Goal: Transaction & Acquisition: Book appointment/travel/reservation

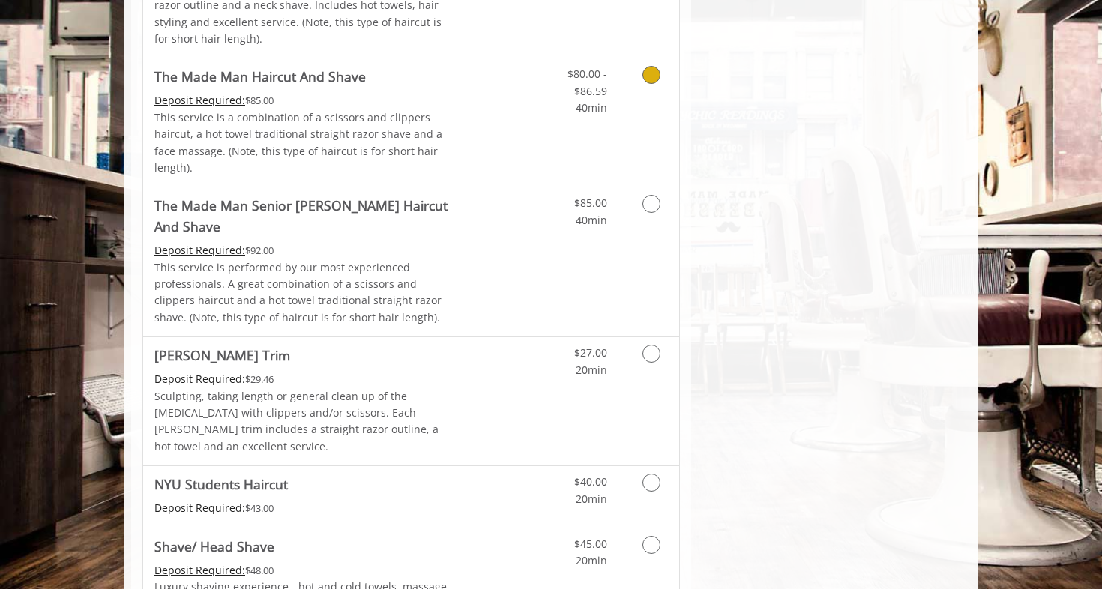
scroll to position [1458, 0]
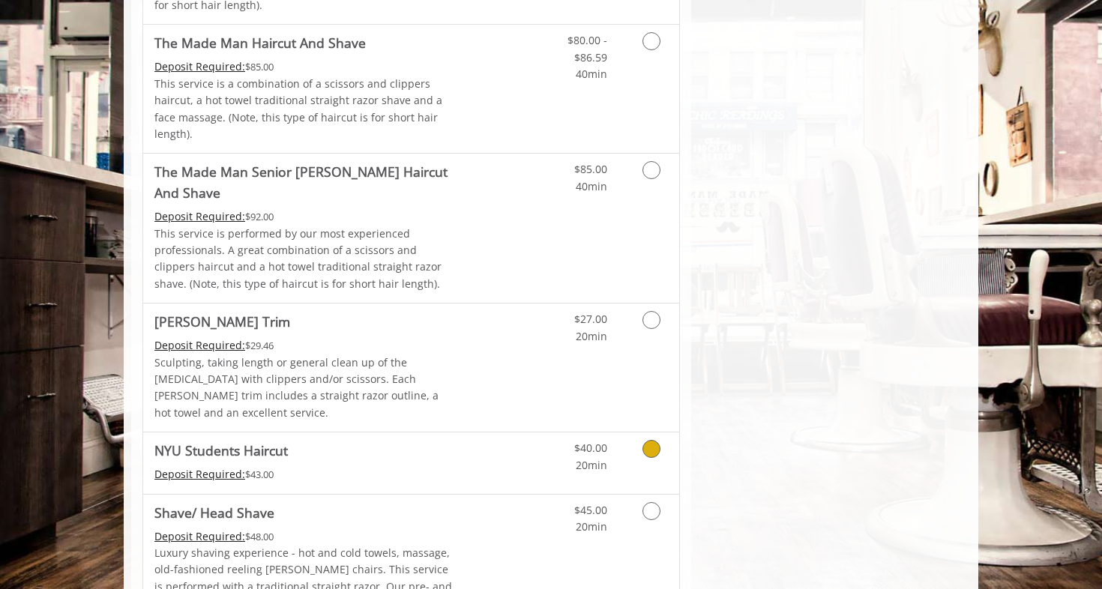
click at [575, 432] on link "$40.00 20min" at bounding box center [576, 452] width 62 height 41
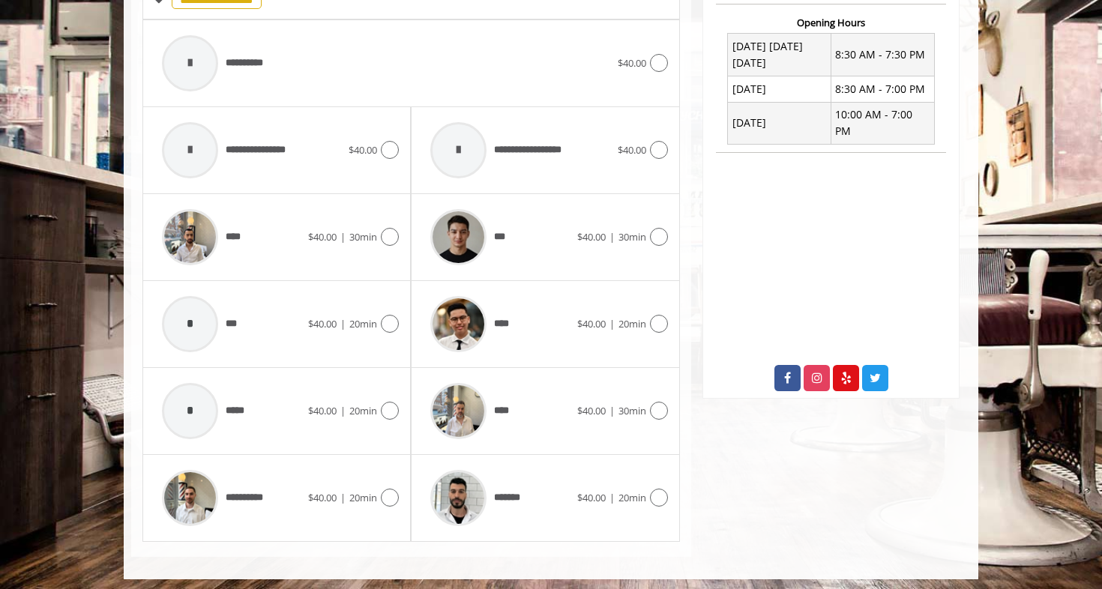
click at [603, 482] on div "******* $40.00 | 20min" at bounding box center [545, 497] width 244 height 71
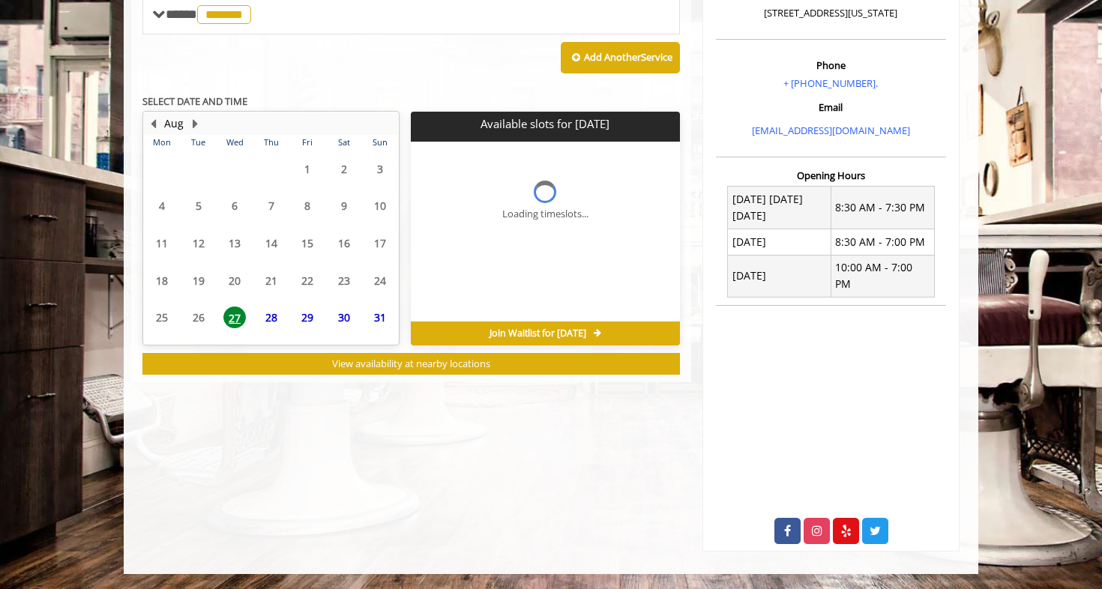
scroll to position [402, 0]
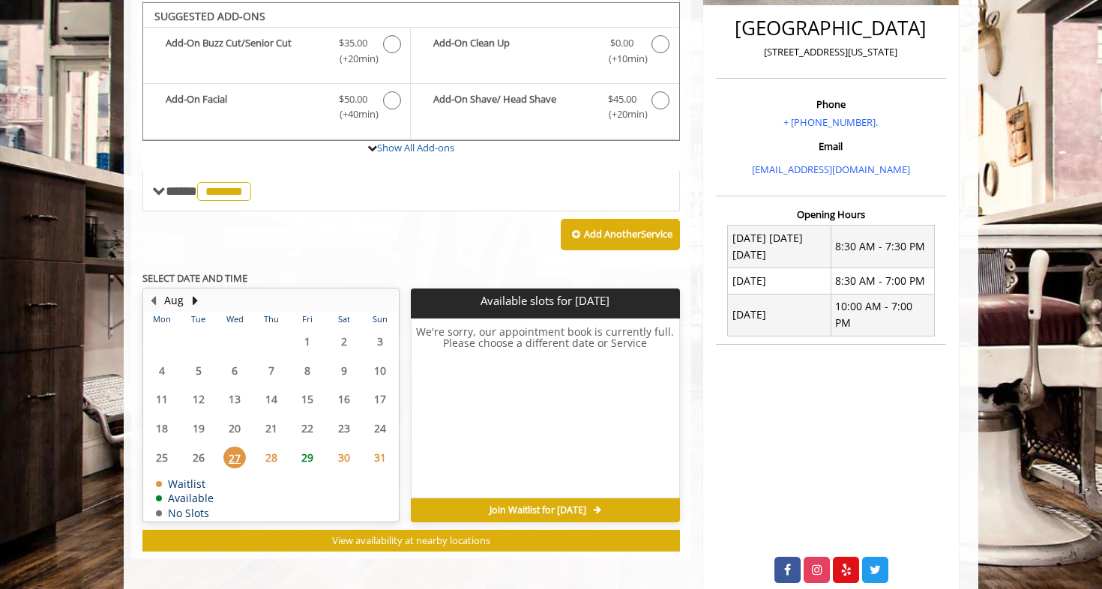
click at [314, 450] on span "29" at bounding box center [307, 458] width 22 height 22
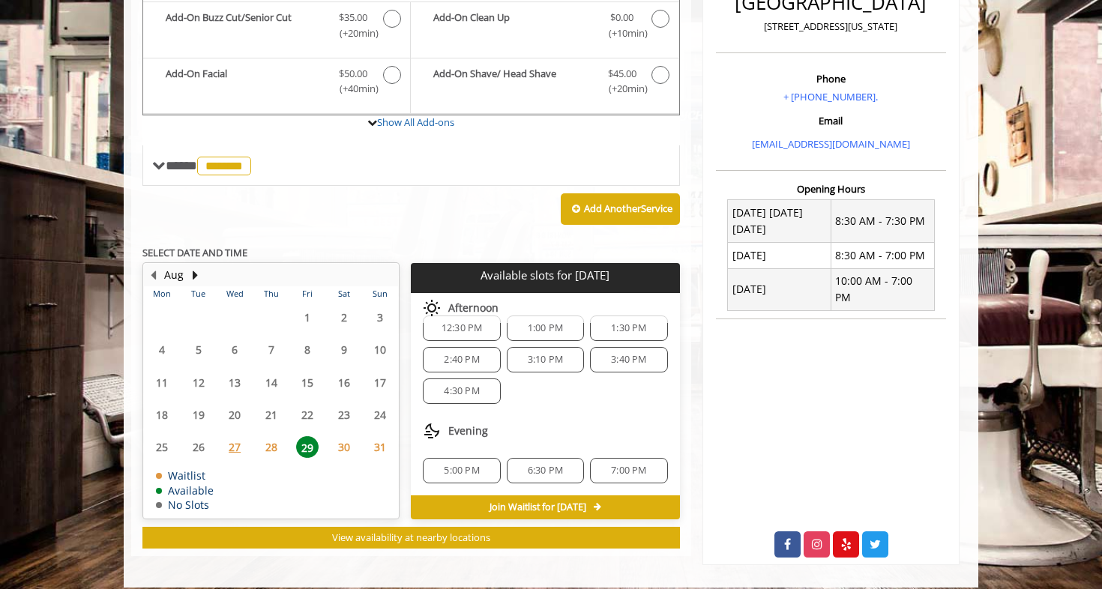
scroll to position [410, 0]
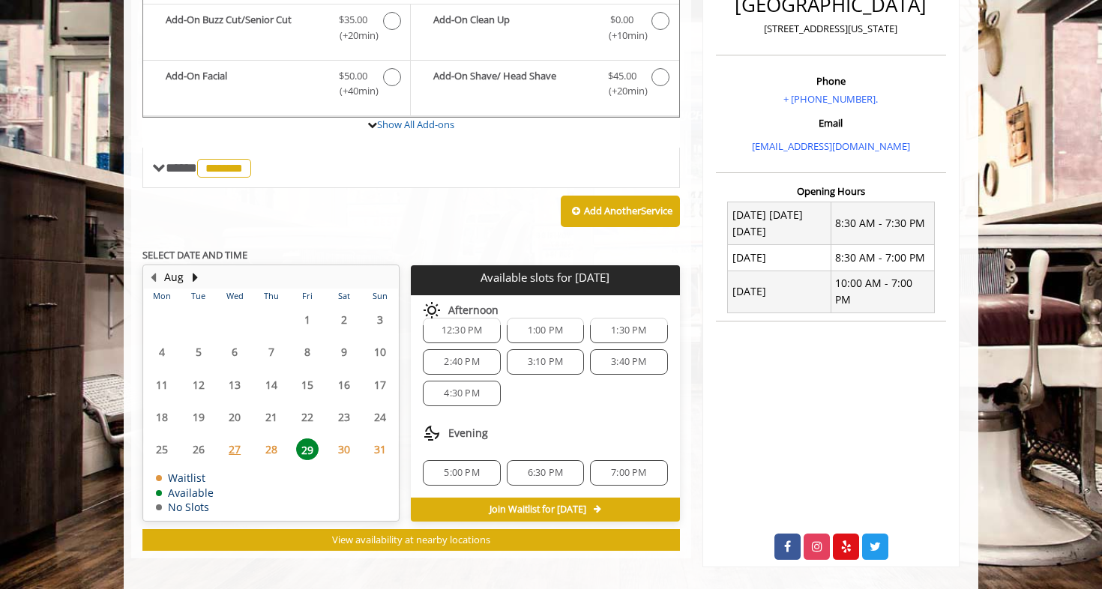
click at [354, 441] on span "30" at bounding box center [344, 449] width 22 height 22
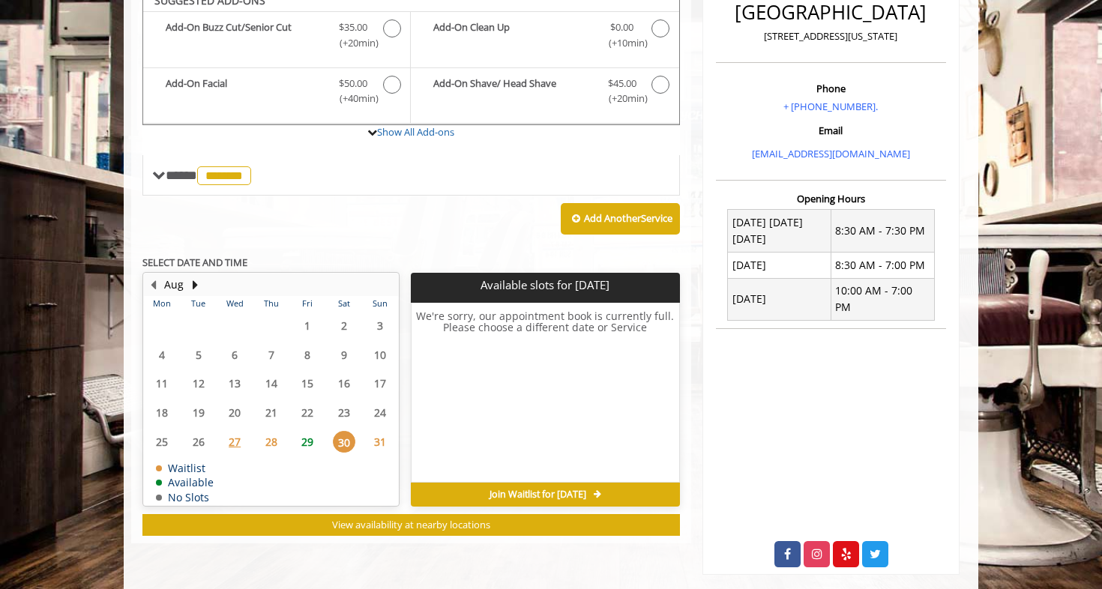
scroll to position [402, 0]
click at [374, 431] on span "31" at bounding box center [380, 442] width 22 height 22
click at [306, 443] on span "29" at bounding box center [307, 442] width 22 height 22
click at [268, 435] on span "28" at bounding box center [271, 442] width 22 height 22
click at [236, 433] on span "27" at bounding box center [234, 442] width 22 height 22
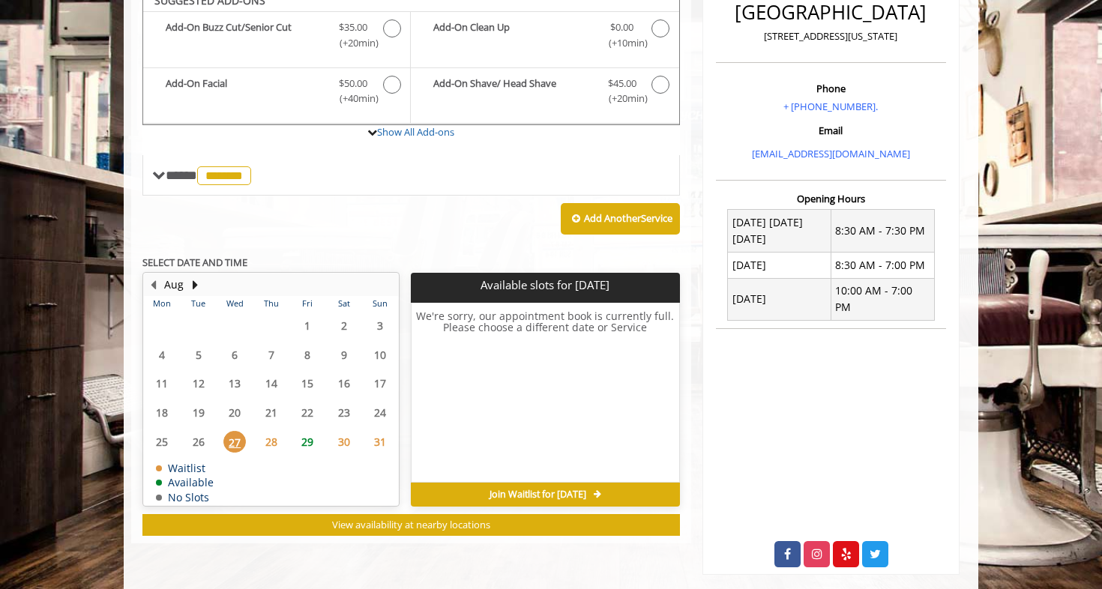
click at [334, 431] on span "30" at bounding box center [344, 442] width 22 height 22
click at [191, 277] on button "Next Month" at bounding box center [195, 285] width 12 height 16
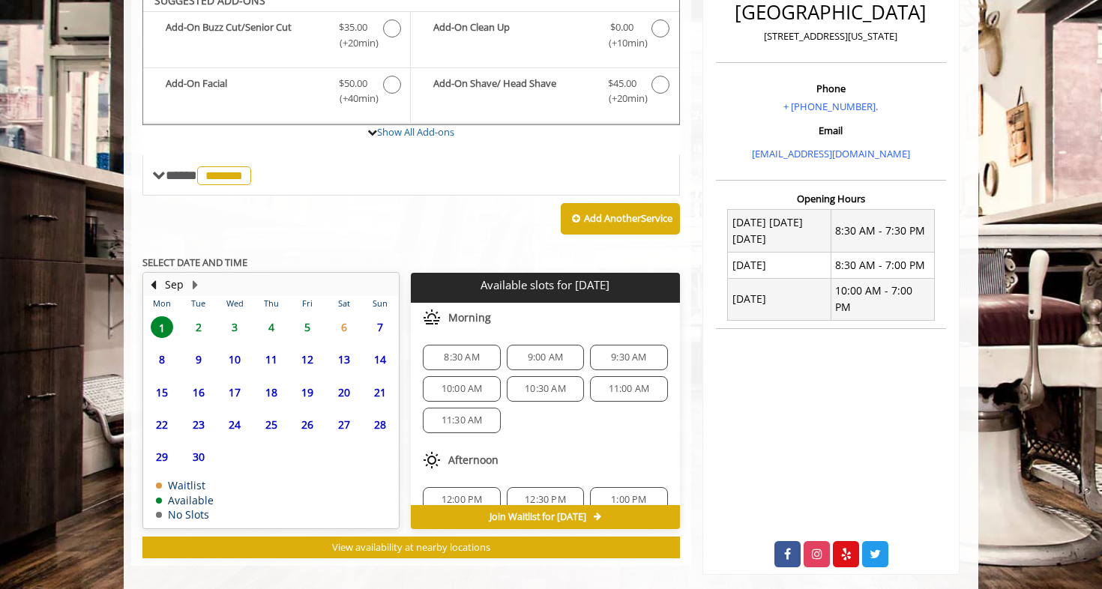
click at [194, 321] on span "2" at bounding box center [198, 327] width 22 height 22
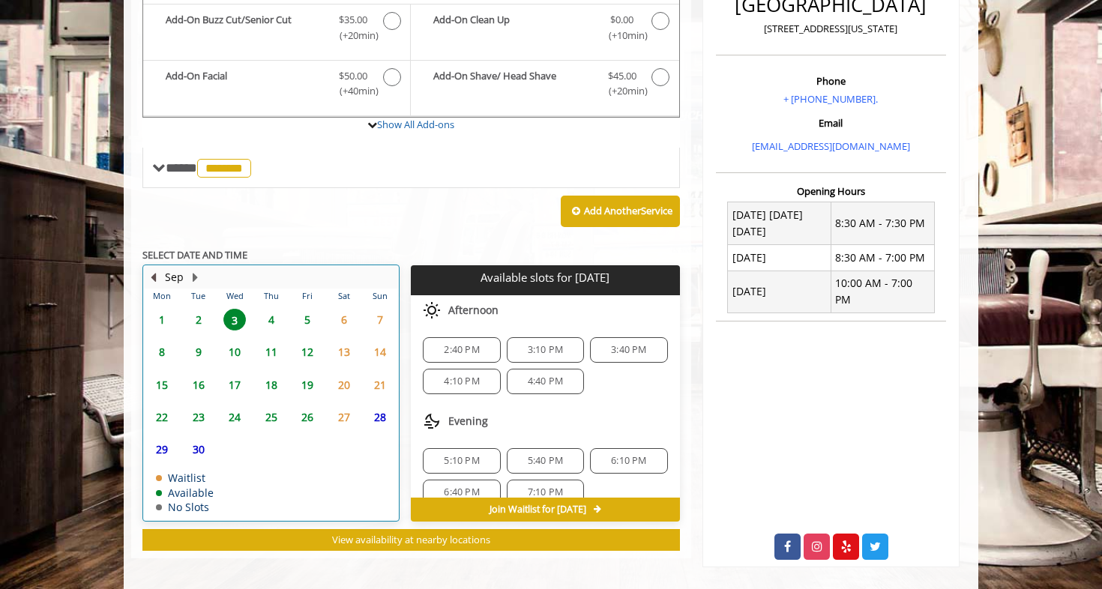
click at [149, 269] on button "Previous Month" at bounding box center [153, 277] width 12 height 16
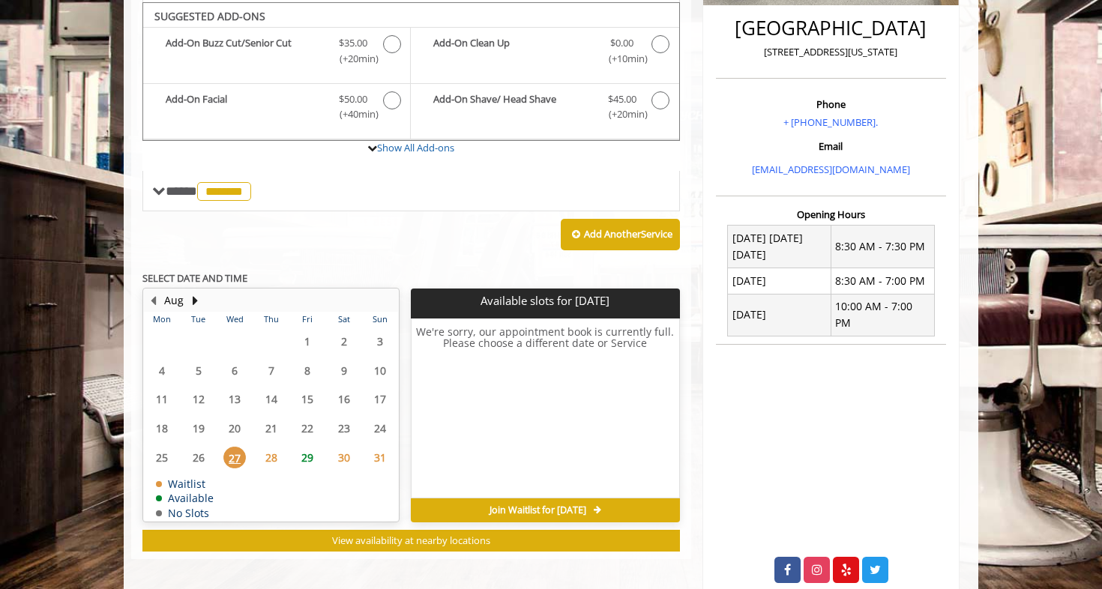
click at [311, 454] on span "29" at bounding box center [307, 458] width 22 height 22
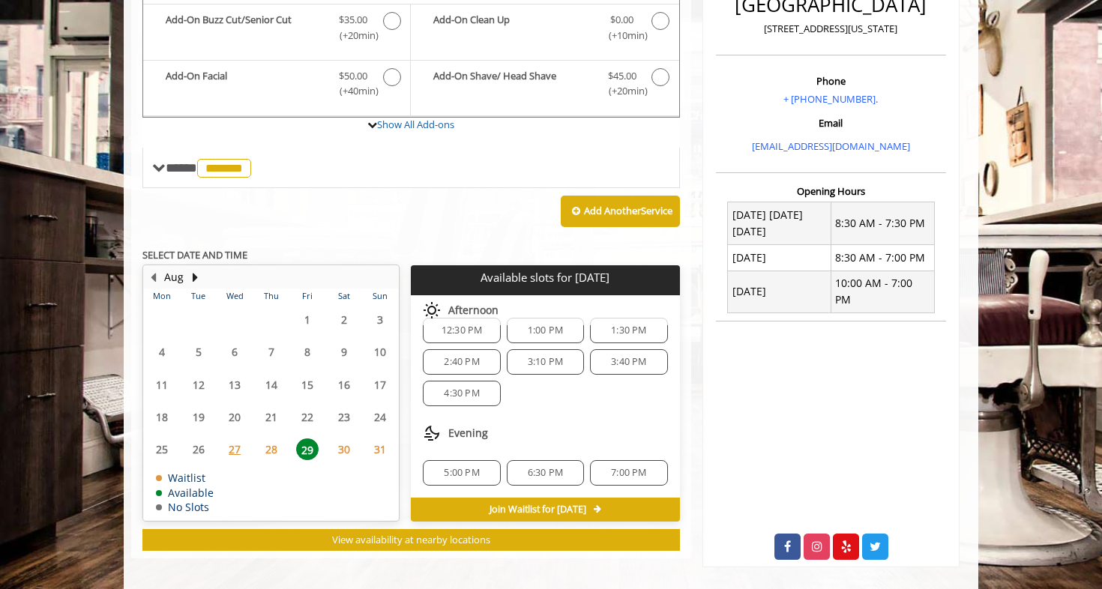
scroll to position [130, 0]
